Goal: Task Accomplishment & Management: Use online tool/utility

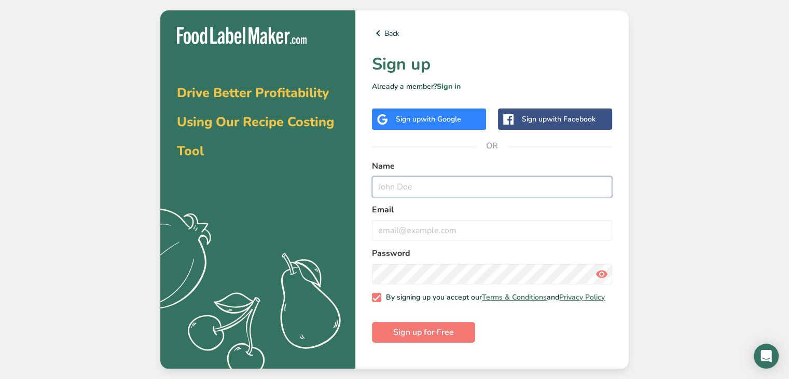
click at [421, 184] on input "text" at bounding box center [492, 186] width 240 height 21
type input "pres"
click at [441, 131] on div "Back Sign up Already a member? Sign in Sign up with Google Sign up with Faceboo…" at bounding box center [491, 189] width 273 height 358
click at [445, 123] on span "with Google" at bounding box center [441, 119] width 40 height 10
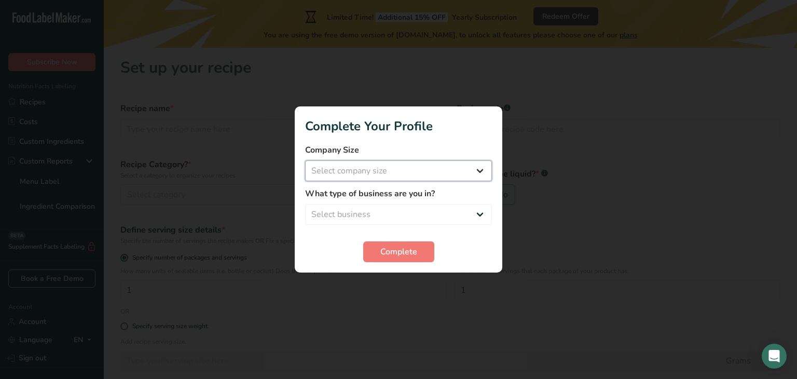
click at [411, 169] on select "Select company size Fewer than 10 Employees 10 to 50 Employees 51 to 500 Employ…" at bounding box center [398, 170] width 187 height 21
select select "1"
click at [305, 160] on select "Select company size Fewer than 10 Employees 10 to 50 Employees 51 to 500 Employ…" at bounding box center [398, 170] width 187 height 21
click at [403, 214] on select "Select business Packaged Food Manufacturer Restaurant & Cafe Bakery Meal Plans …" at bounding box center [398, 214] width 187 height 21
select select "4"
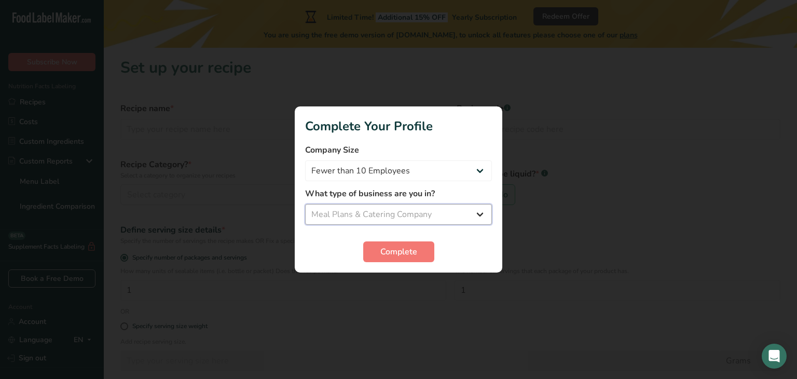
click at [305, 204] on select "Select business Packaged Food Manufacturer Restaurant & Cafe Bakery Meal Plans …" at bounding box center [398, 214] width 187 height 21
click at [397, 252] on span "Complete" at bounding box center [398, 251] width 37 height 12
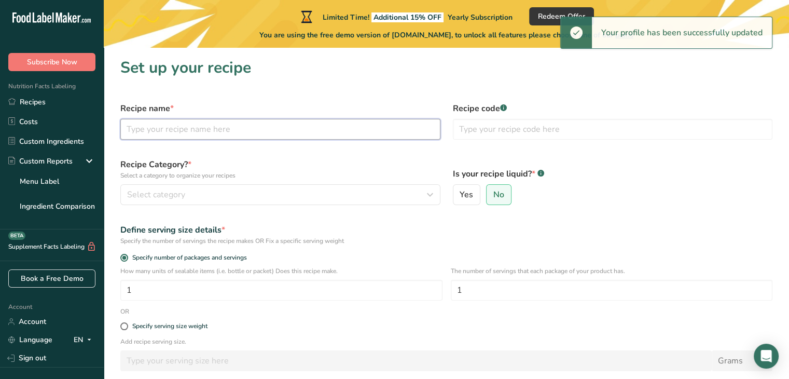
click at [255, 129] on input "text" at bounding box center [280, 129] width 320 height 21
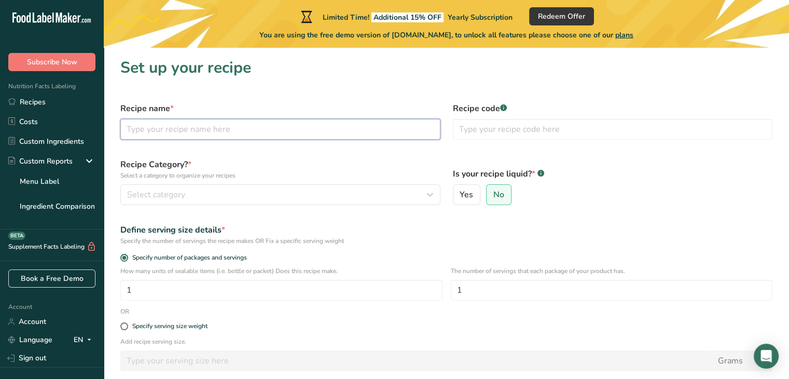
click at [255, 129] on input "text" at bounding box center [280, 129] width 320 height 21
type input "Teriyaki Chicken"
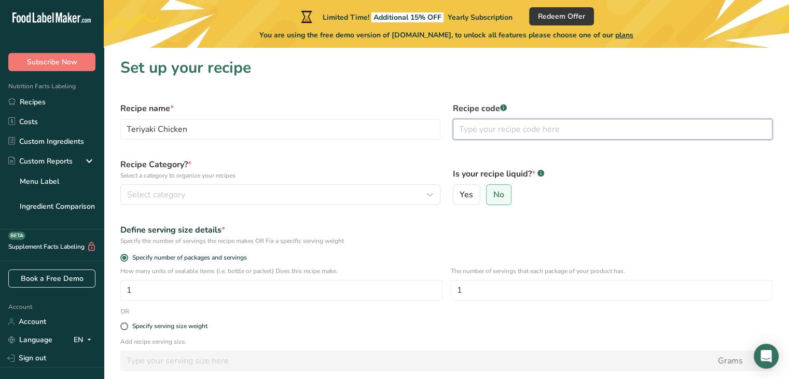
click at [498, 128] on input "text" at bounding box center [613, 129] width 320 height 21
click at [236, 179] on p "Select a category to organize your recipes" at bounding box center [280, 175] width 320 height 9
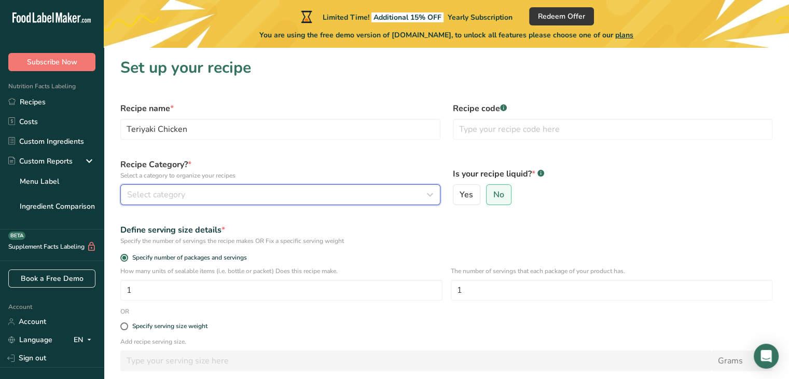
click at [218, 190] on div "Select category" at bounding box center [277, 194] width 300 height 12
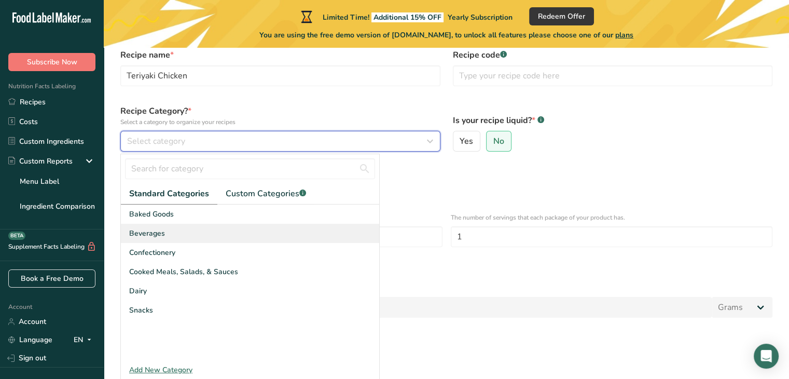
scroll to position [54, 0]
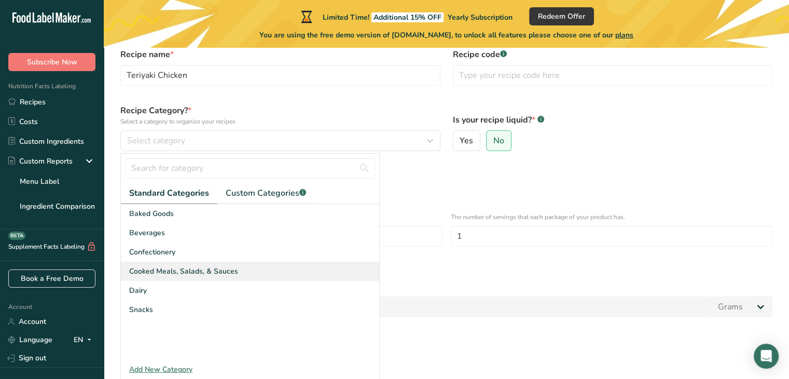
click at [210, 275] on span "Cooked Meals, Salads, & Sauces" at bounding box center [183, 271] width 109 height 11
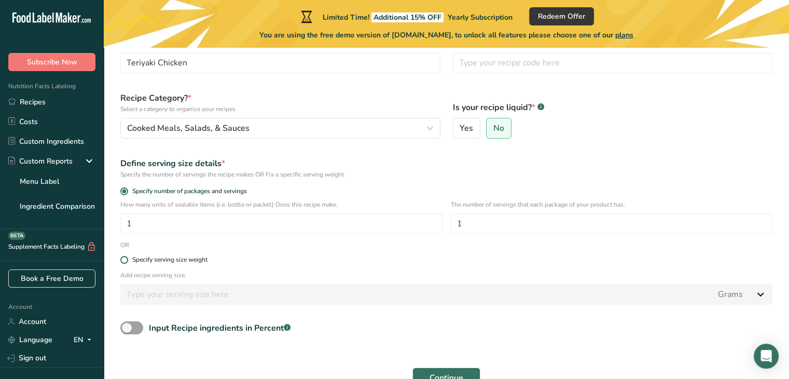
scroll to position [66, 0]
click at [496, 133] on span "No" at bounding box center [498, 128] width 11 height 10
click at [493, 132] on input "No" at bounding box center [490, 129] width 7 height 7
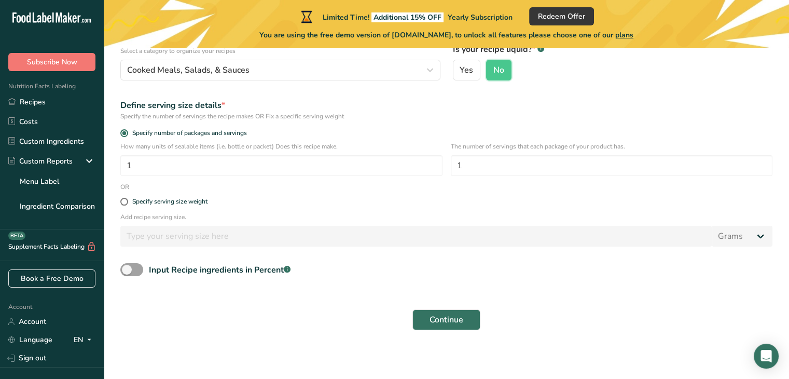
scroll to position [126, 0]
click at [139, 262] on span at bounding box center [131, 268] width 23 height 13
click at [127, 265] on input "Input Recipe ingredients in Percent .a-a{fill:#347362;}.b-a{fill:#fff;}" at bounding box center [123, 268] width 7 height 7
checkbox input "true"
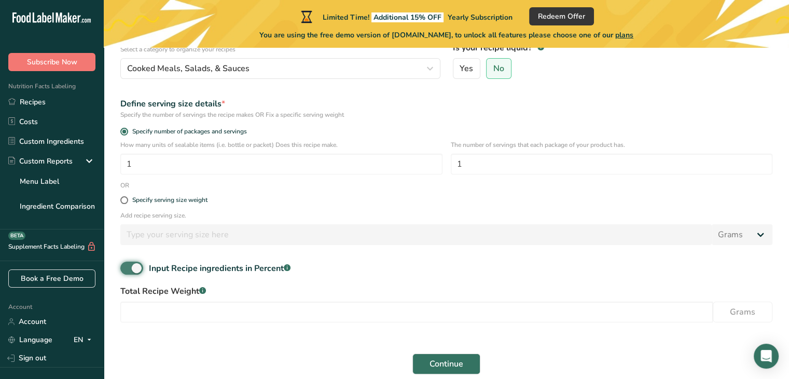
scroll to position [172, 0]
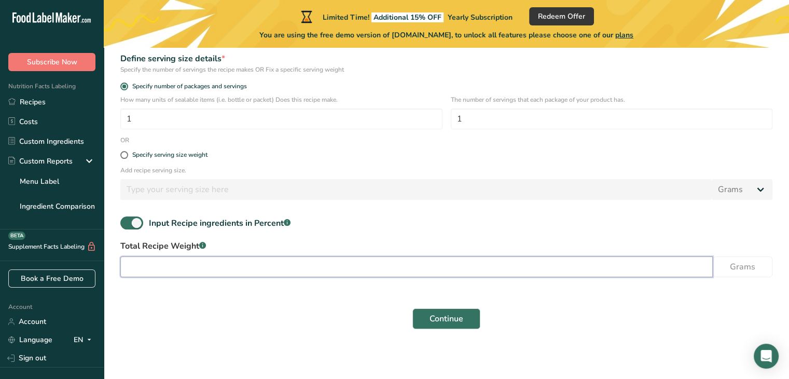
click at [315, 261] on input "number" at bounding box center [416, 266] width 592 height 21
click at [461, 321] on span "Continue" at bounding box center [447, 318] width 34 height 12
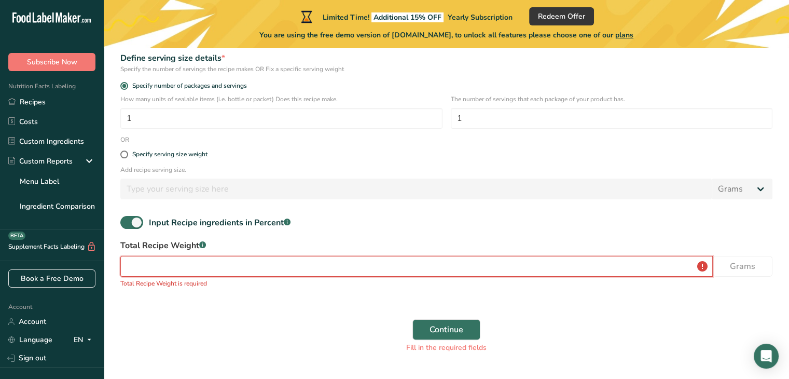
click at [450, 268] on input "number" at bounding box center [416, 266] width 592 height 21
